Goal: Task Accomplishment & Management: Use online tool/utility

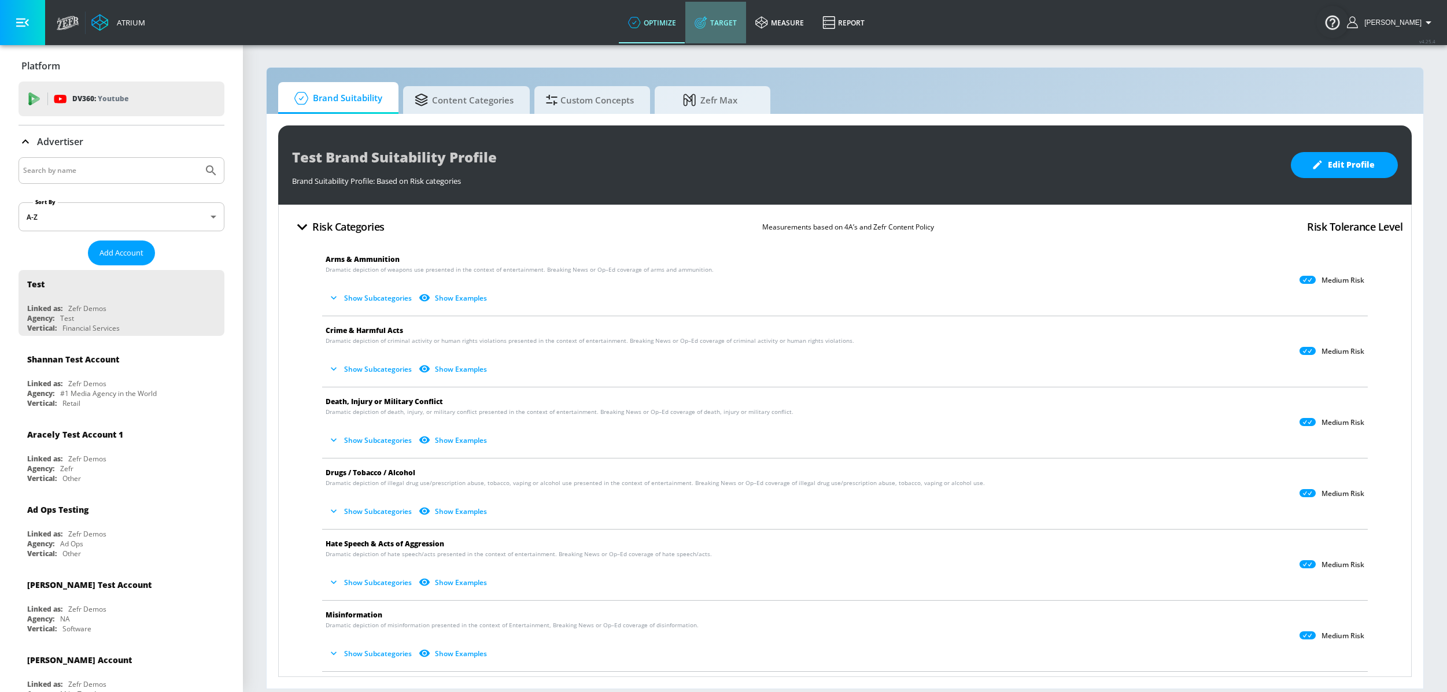
click at [721, 17] on link "Target" at bounding box center [715, 23] width 61 height 42
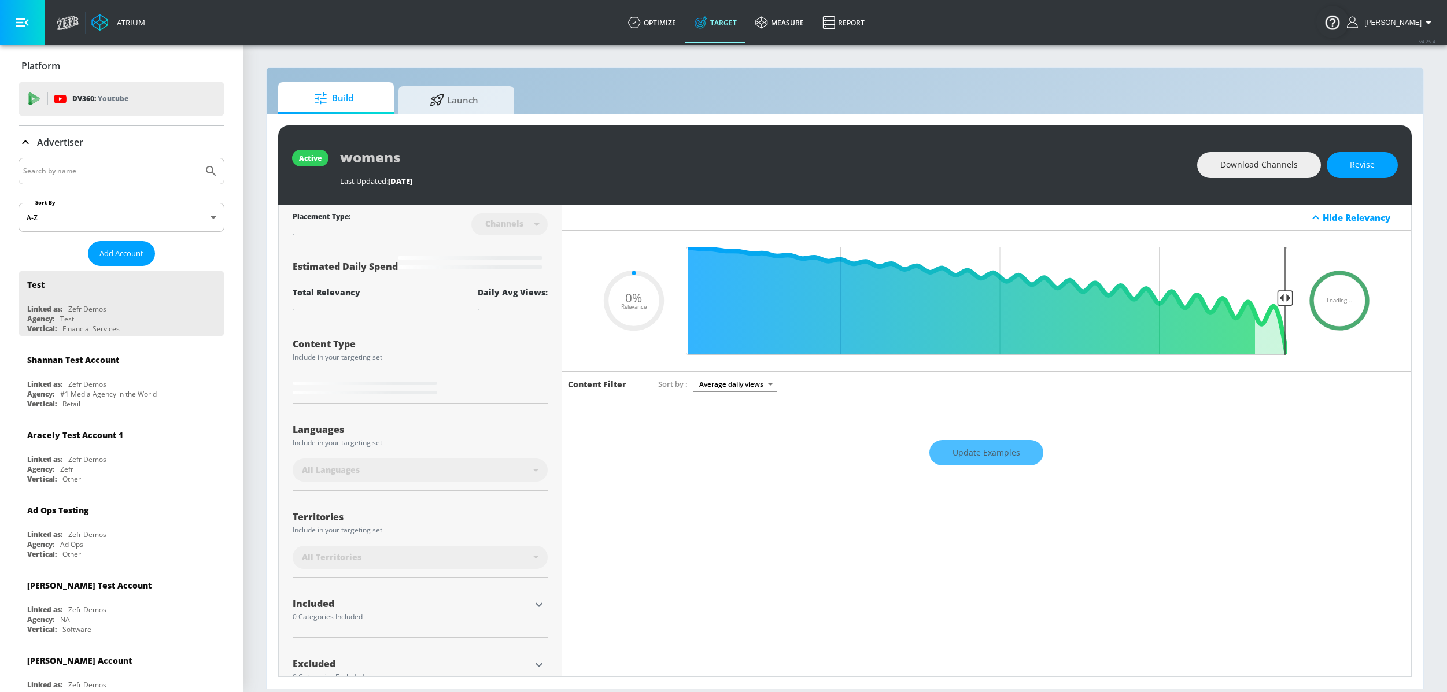
type input "0.6"
